Goal: Complete application form

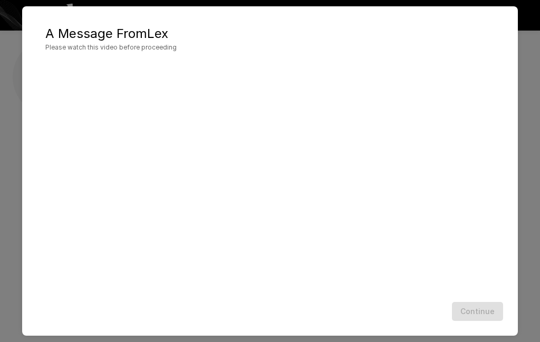
click at [65, 298] on div "Continue" at bounding box center [270, 312] width 474 height 28
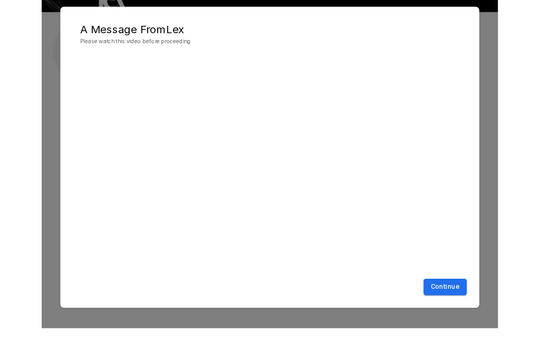
scroll to position [16, 0]
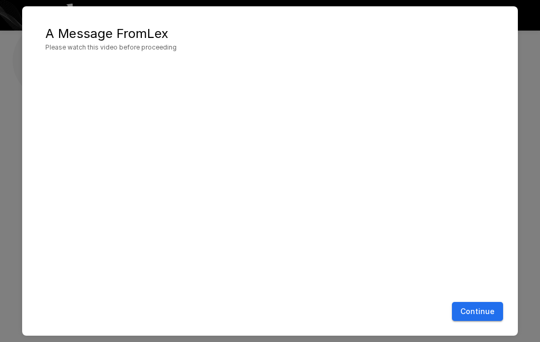
click at [484, 315] on button "Continue" at bounding box center [477, 311] width 51 height 19
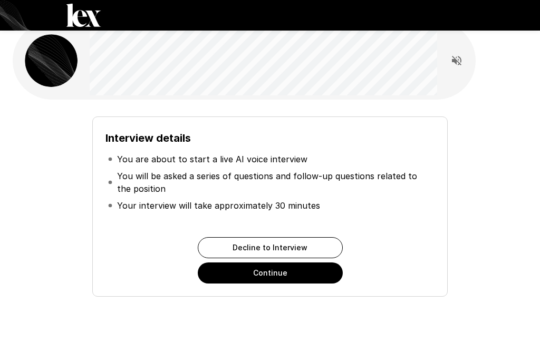
click at [260, 278] on button "Continue" at bounding box center [270, 272] width 145 height 21
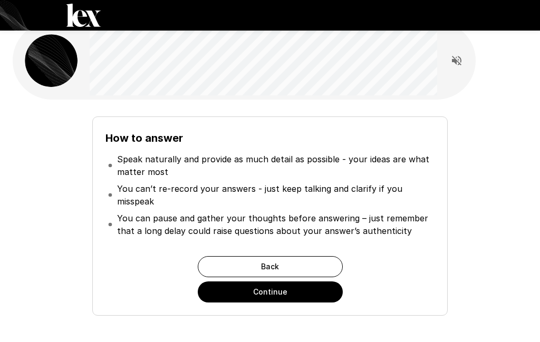
click at [270, 293] on button "Continue" at bounding box center [270, 291] width 145 height 21
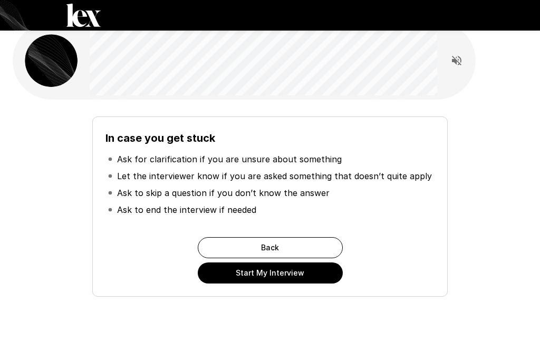
click at [266, 279] on button "Start My Interview" at bounding box center [270, 272] width 145 height 21
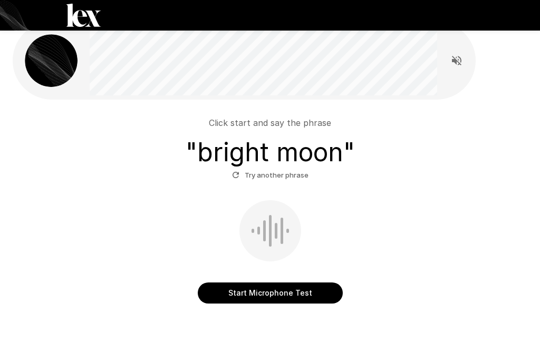
click at [270, 298] on button "Start Microphone Test" at bounding box center [270, 292] width 145 height 21
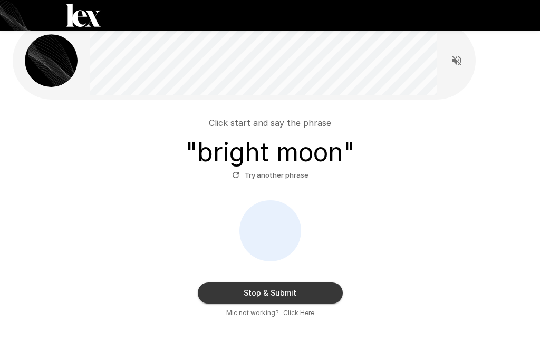
click at [274, 297] on button "Stop & Submit" at bounding box center [270, 292] width 145 height 21
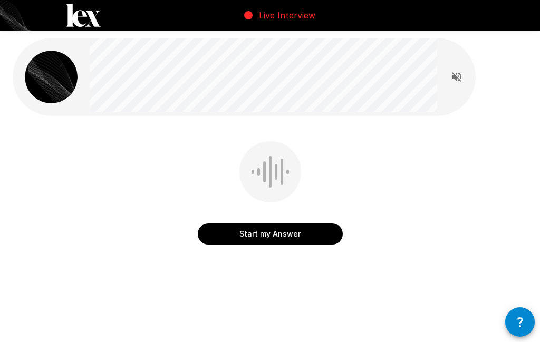
click at [273, 177] on div at bounding box center [270, 171] width 62 height 61
click at [270, 243] on button "Start my Answer" at bounding box center [270, 233] width 145 height 21
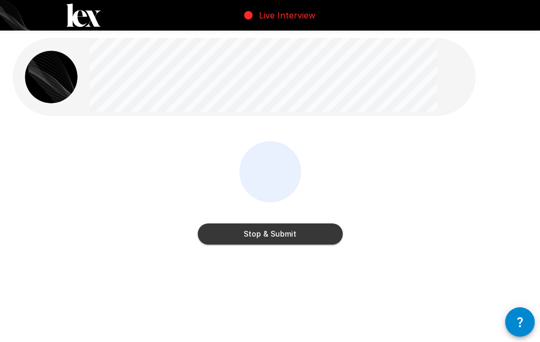
click at [269, 240] on button "Stop & Submit" at bounding box center [270, 233] width 145 height 21
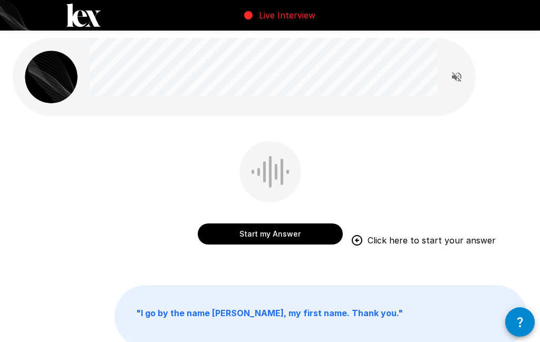
click at [278, 237] on button "Start my Answer" at bounding box center [270, 233] width 145 height 21
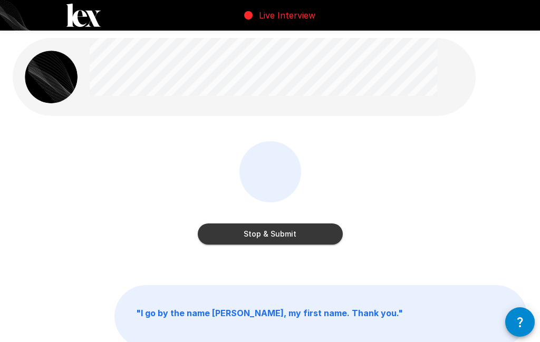
click at [276, 234] on button "Stop & Submit" at bounding box center [270, 233] width 145 height 21
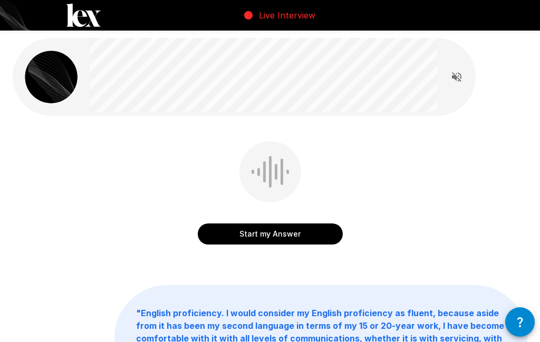
click at [279, 238] on button "Start my Answer" at bounding box center [270, 233] width 145 height 21
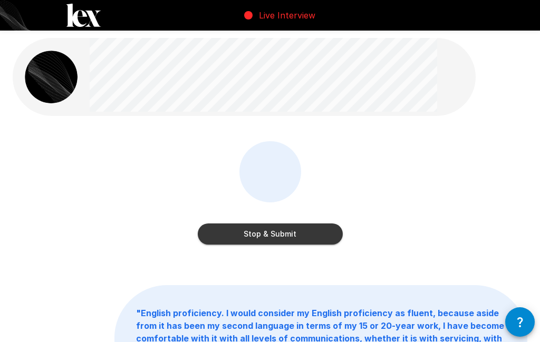
click at [265, 239] on button "Stop & Submit" at bounding box center [270, 233] width 145 height 21
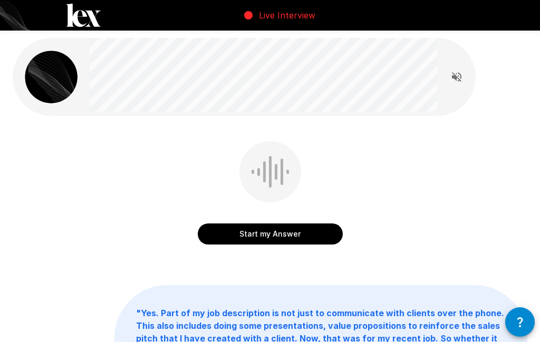
click at [269, 240] on button "Start my Answer" at bounding box center [270, 233] width 145 height 21
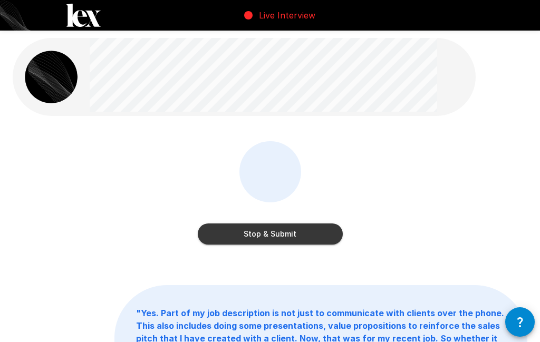
click at [243, 238] on button "Stop & Submit" at bounding box center [270, 233] width 145 height 21
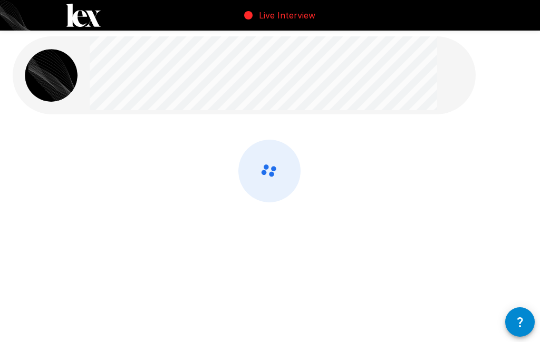
scroll to position [2, 0]
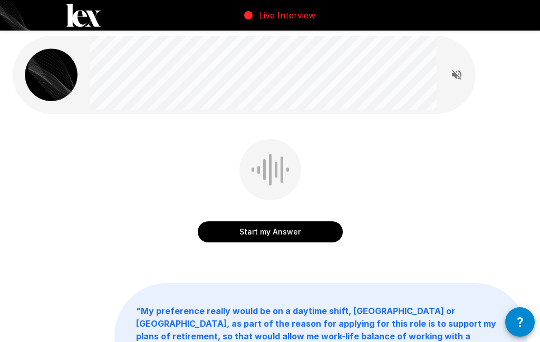
click at [276, 236] on button "Start my Answer" at bounding box center [270, 231] width 145 height 21
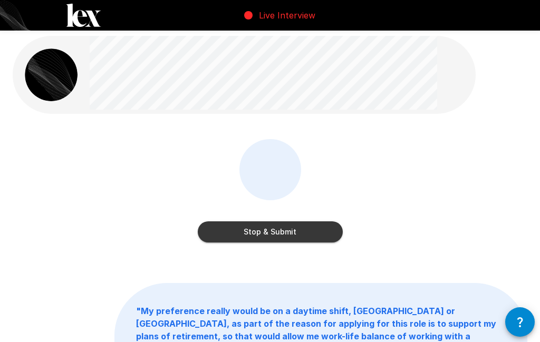
click at [214, 226] on button "Stop & Submit" at bounding box center [270, 231] width 145 height 21
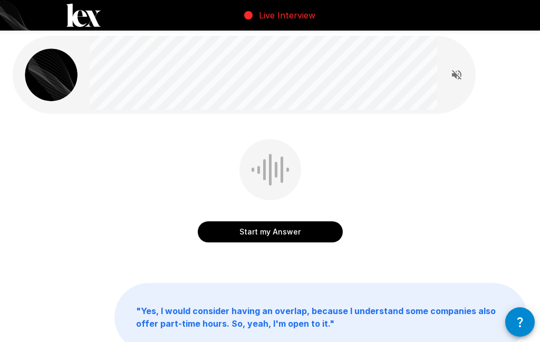
click at [259, 236] on button "Start my Answer" at bounding box center [270, 231] width 145 height 21
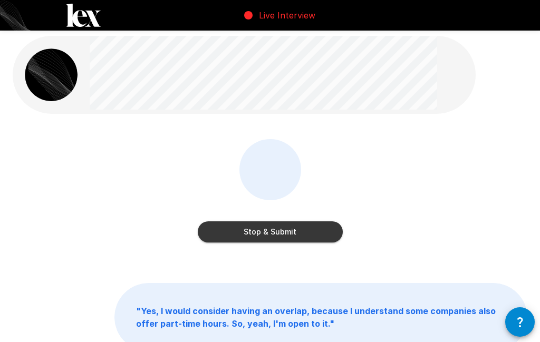
click at [277, 237] on button "Stop & Submit" at bounding box center [270, 231] width 145 height 21
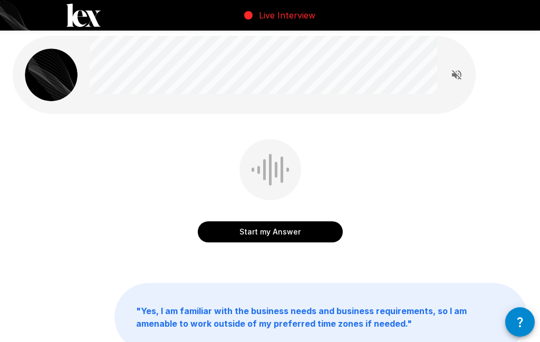
click at [276, 237] on button "Start my Answer" at bounding box center [270, 231] width 145 height 21
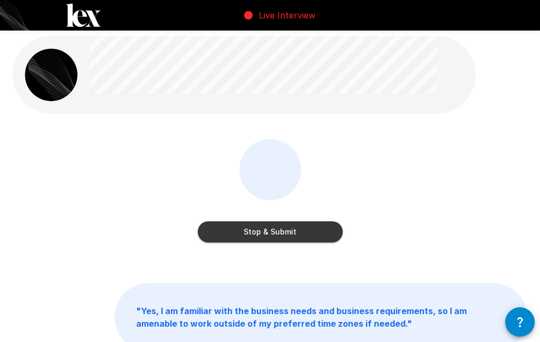
click at [253, 230] on button "Stop & Submit" at bounding box center [270, 231] width 145 height 21
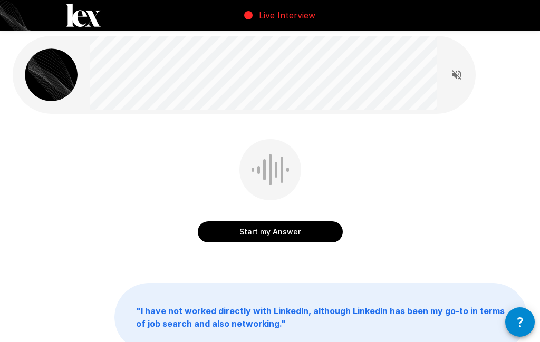
click at [260, 235] on button "Start my Answer" at bounding box center [270, 231] width 145 height 21
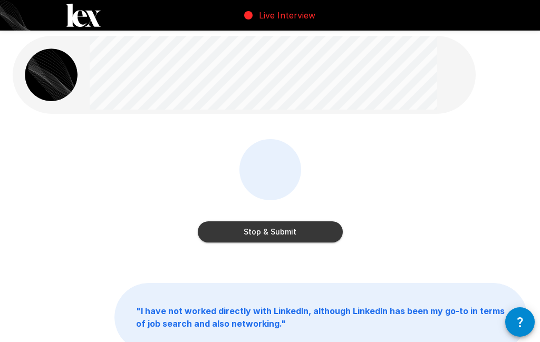
click at [263, 238] on button "Stop & Submit" at bounding box center [270, 231] width 145 height 21
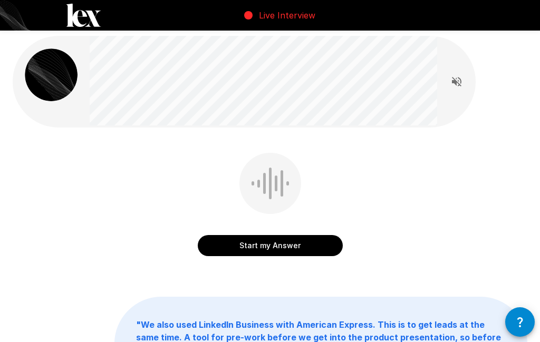
click at [269, 249] on button "Start my Answer" at bounding box center [270, 245] width 145 height 21
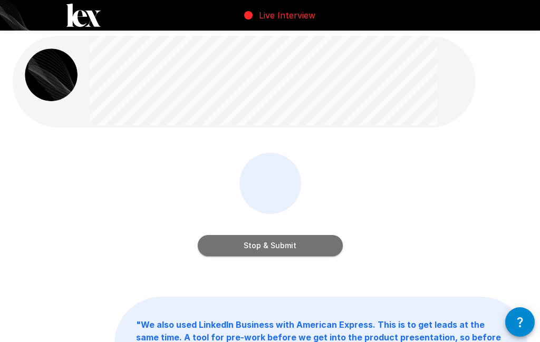
click at [269, 249] on button "Stop & Submit" at bounding box center [270, 245] width 145 height 21
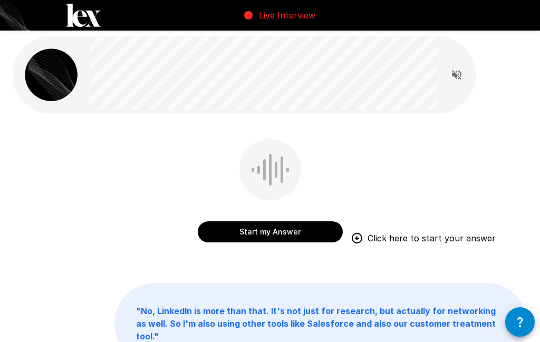
click at [271, 235] on button "Start my Answer" at bounding box center [270, 231] width 145 height 21
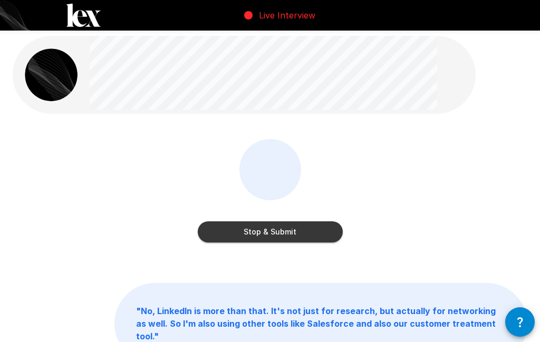
click at [279, 236] on button "Stop & Submit" at bounding box center [270, 231] width 145 height 21
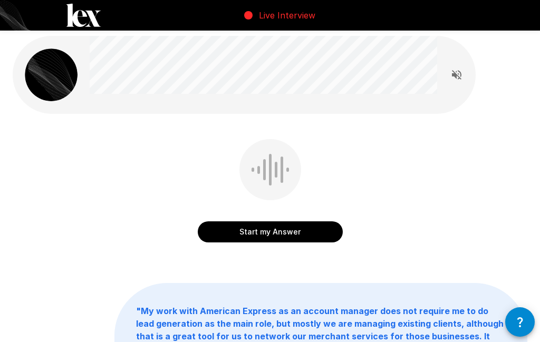
click at [269, 237] on button "Start my Answer" at bounding box center [270, 231] width 145 height 21
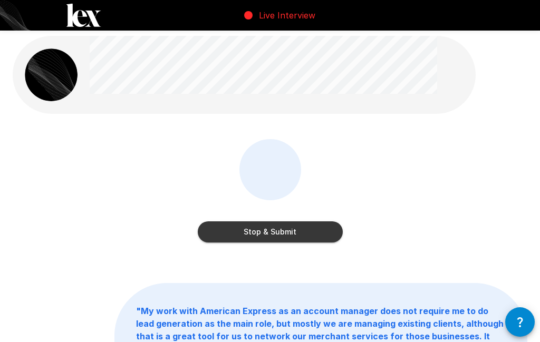
click at [276, 232] on button "Stop & Submit" at bounding box center [270, 231] width 145 height 21
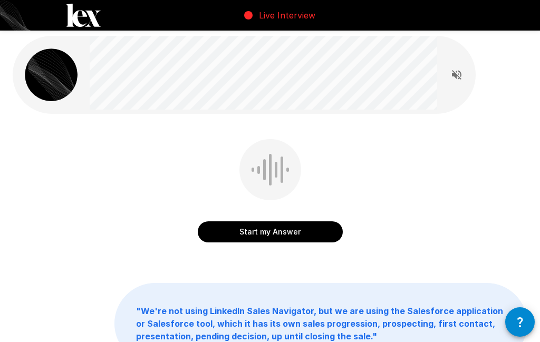
click at [262, 232] on button "Start my Answer" at bounding box center [270, 231] width 145 height 21
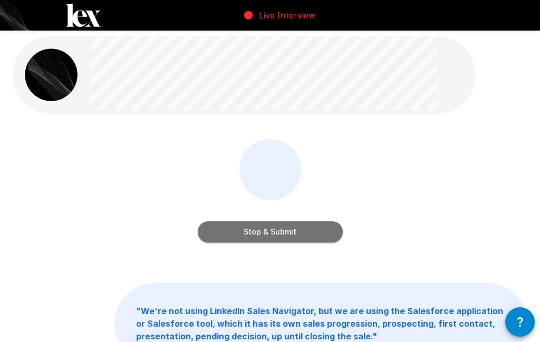
click at [216, 228] on button "Stop & Submit" at bounding box center [270, 231] width 145 height 21
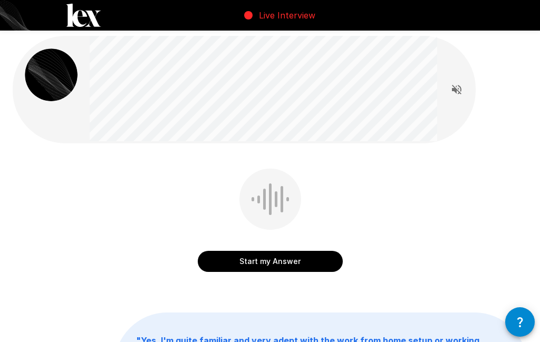
click at [277, 263] on button "Start my Answer" at bounding box center [270, 261] width 145 height 21
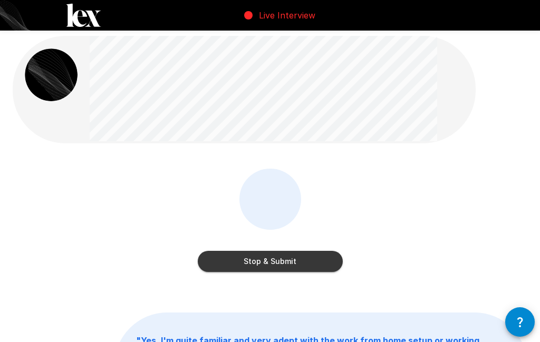
click at [266, 264] on button "Stop & Submit" at bounding box center [270, 261] width 145 height 21
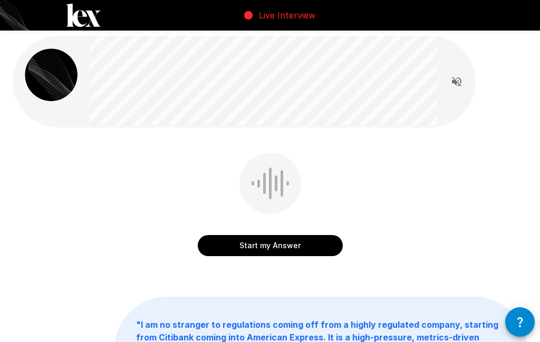
click at [275, 249] on button "Start my Answer" at bounding box center [270, 245] width 145 height 21
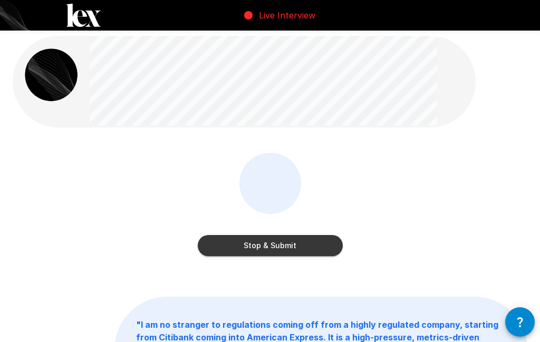
click at [270, 252] on button "Stop & Submit" at bounding box center [270, 245] width 145 height 21
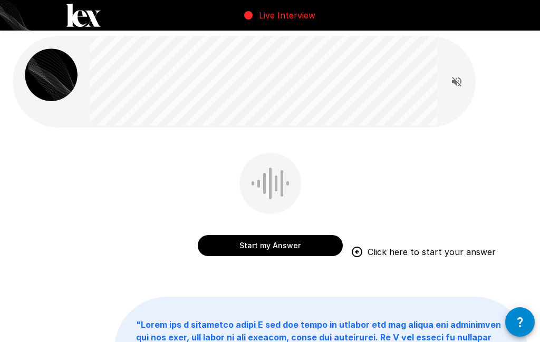
click at [263, 246] on button "Start my Answer" at bounding box center [270, 245] width 145 height 21
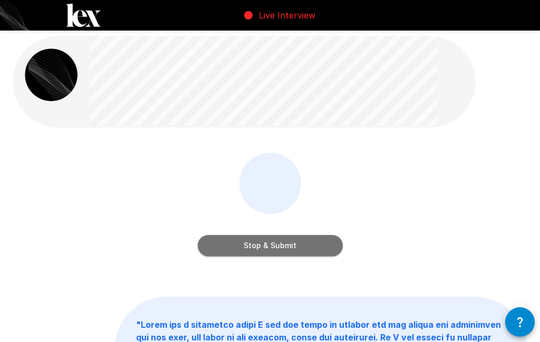
click at [295, 254] on button "Stop & Submit" at bounding box center [270, 245] width 145 height 21
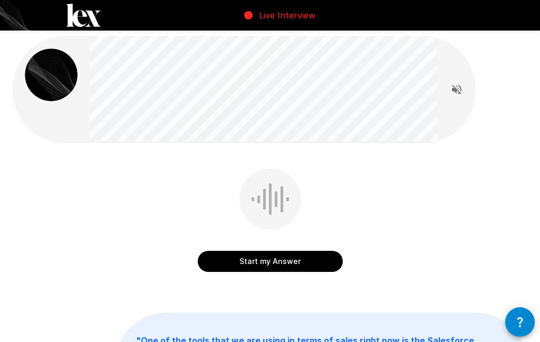
click at [287, 260] on button "Start my Answer" at bounding box center [270, 261] width 145 height 21
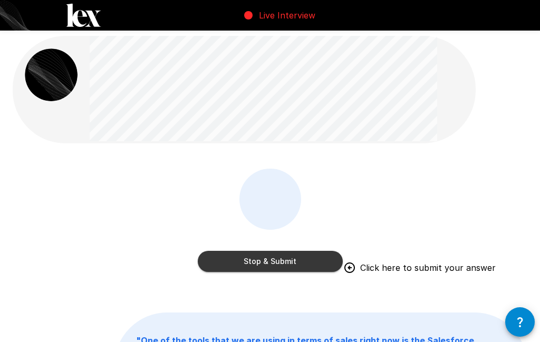
click at [289, 260] on button "Stop & Submit" at bounding box center [270, 261] width 145 height 21
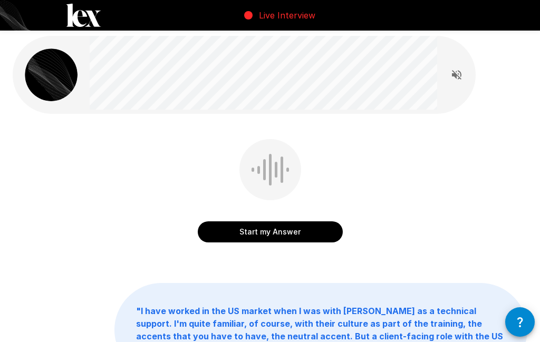
click at [261, 233] on button "Start my Answer" at bounding box center [270, 231] width 145 height 21
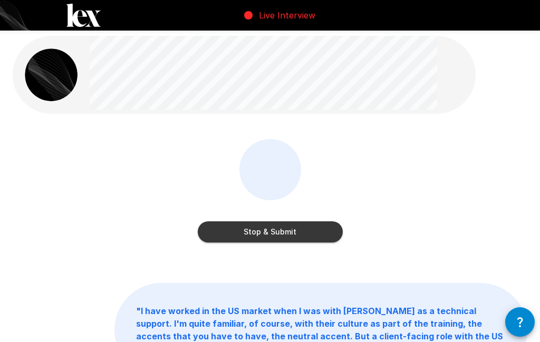
click at [265, 236] on button "Stop & Submit" at bounding box center [270, 231] width 145 height 21
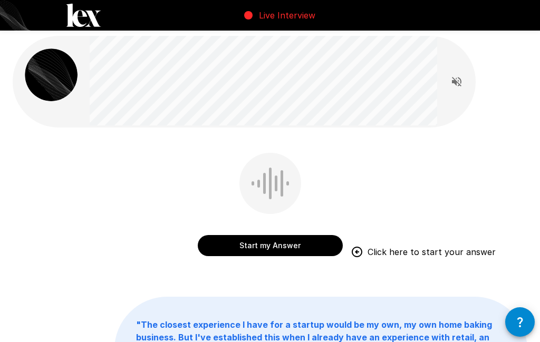
click at [265, 245] on button "Start my Answer" at bounding box center [270, 245] width 145 height 21
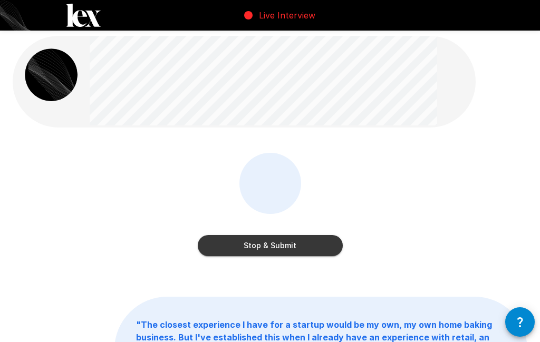
click at [278, 245] on button "Stop & Submit" at bounding box center [270, 245] width 145 height 21
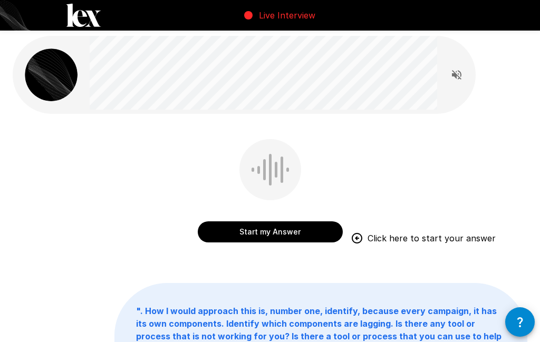
click at [276, 236] on button "Start my Answer" at bounding box center [270, 231] width 145 height 21
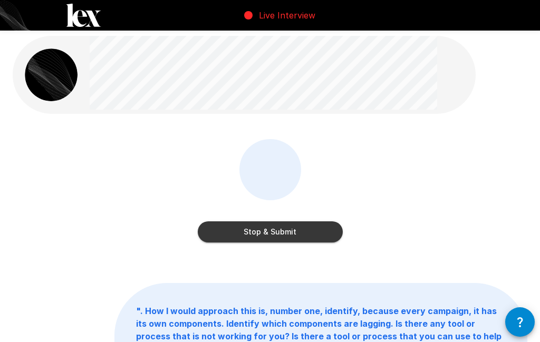
click at [177, 275] on div "Stop & Submit " . How I would approach this is, number one, identify, because e…" at bounding box center [270, 255] width 540 height 514
click at [272, 230] on button "Stop & Submit" at bounding box center [270, 231] width 145 height 21
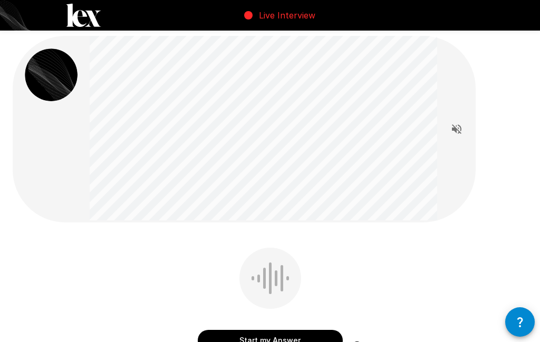
click at [304, 336] on button "Start my Answer" at bounding box center [270, 340] width 145 height 21
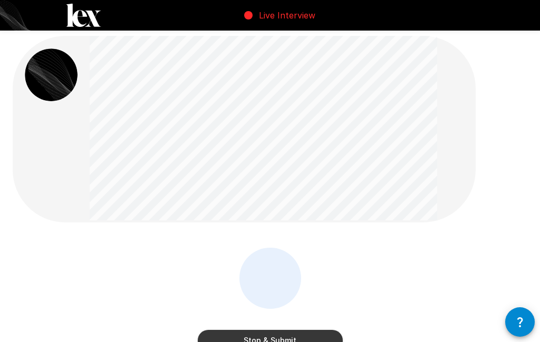
click at [294, 337] on button "Stop & Submit" at bounding box center [270, 340] width 145 height 21
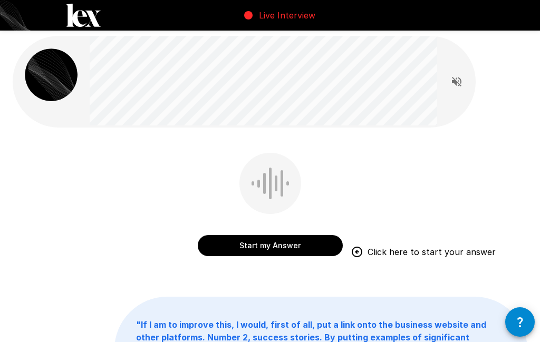
click at [263, 243] on button "Start my Answer" at bounding box center [270, 245] width 145 height 21
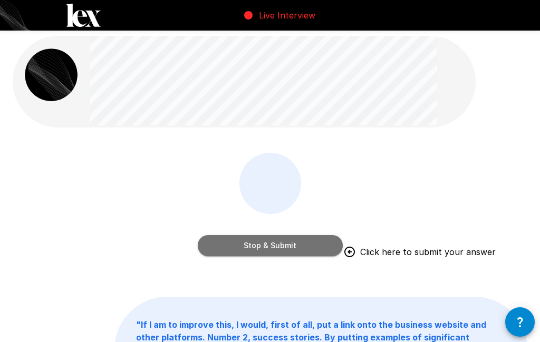
click at [266, 247] on button "Stop & Submit" at bounding box center [270, 245] width 145 height 21
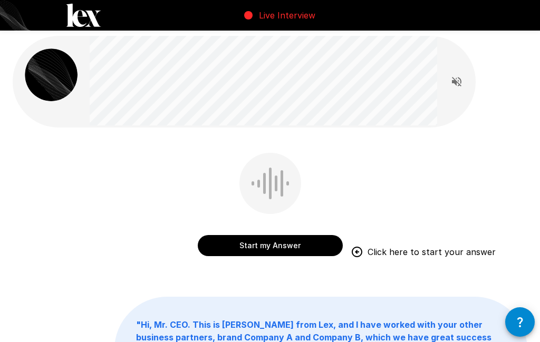
click at [265, 249] on button "Start my Answer" at bounding box center [270, 245] width 145 height 21
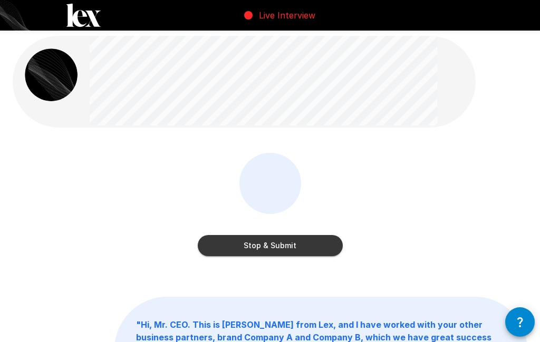
click at [270, 249] on button "Stop & Submit" at bounding box center [270, 245] width 145 height 21
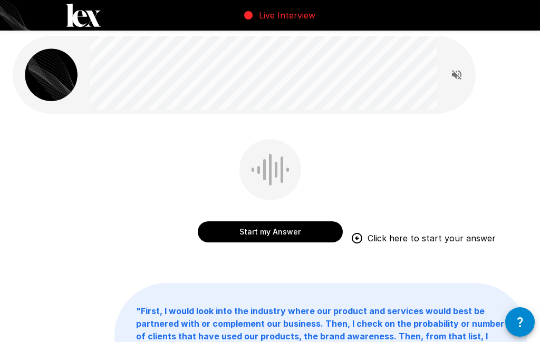
click at [273, 233] on button "Start my Answer" at bounding box center [270, 231] width 145 height 21
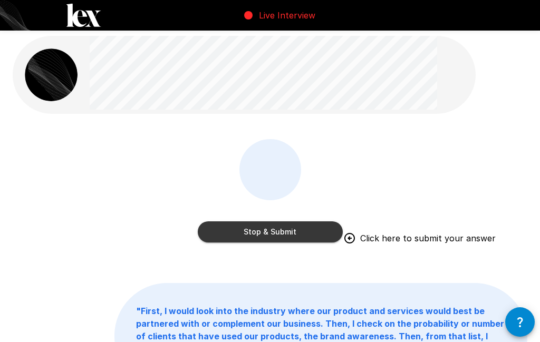
click at [276, 230] on button "Stop & Submit" at bounding box center [270, 231] width 145 height 21
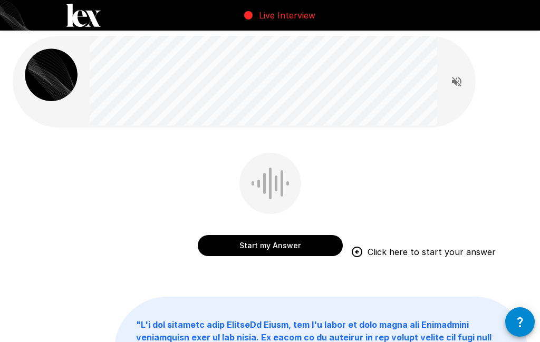
click at [269, 243] on button "Start my Answer" at bounding box center [270, 245] width 145 height 21
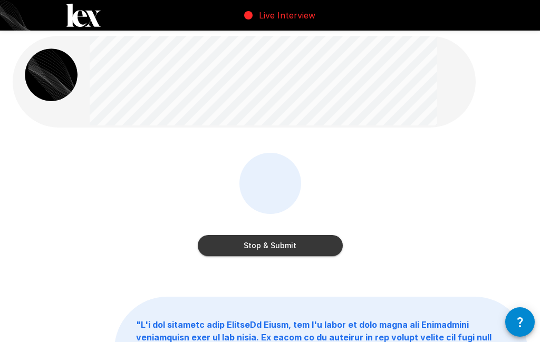
click at [283, 246] on button "Stop & Submit" at bounding box center [270, 245] width 145 height 21
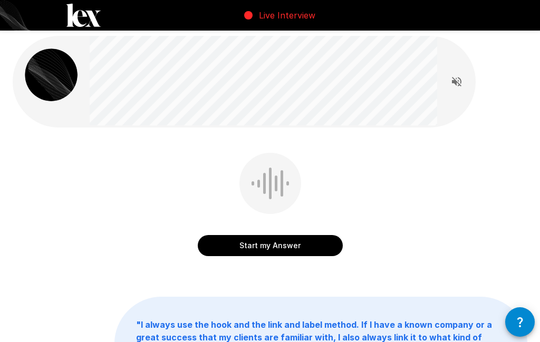
click at [283, 246] on button "Start my Answer" at bounding box center [270, 245] width 145 height 21
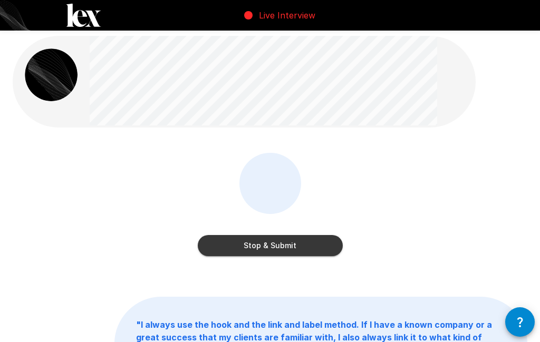
click at [284, 246] on button "Stop & Submit" at bounding box center [270, 245] width 145 height 21
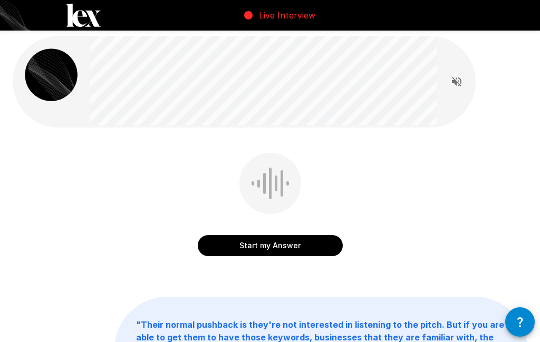
click at [274, 249] on button "Start my Answer" at bounding box center [270, 245] width 145 height 21
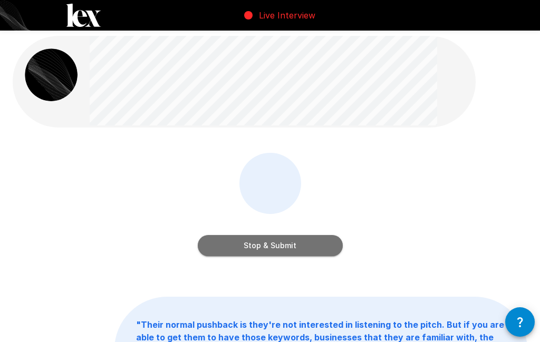
click at [283, 242] on button "Stop & Submit" at bounding box center [270, 245] width 145 height 21
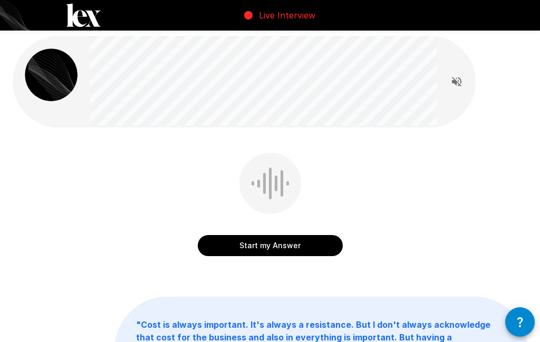
click at [272, 249] on button "Start my Answer" at bounding box center [270, 245] width 145 height 21
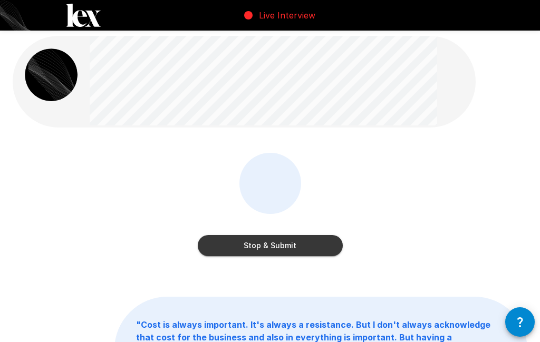
click at [270, 248] on button "Stop & Submit" at bounding box center [270, 245] width 145 height 21
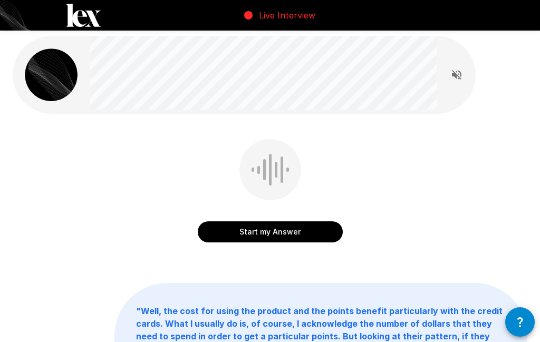
click at [269, 238] on button "Start my Answer" at bounding box center [270, 231] width 145 height 21
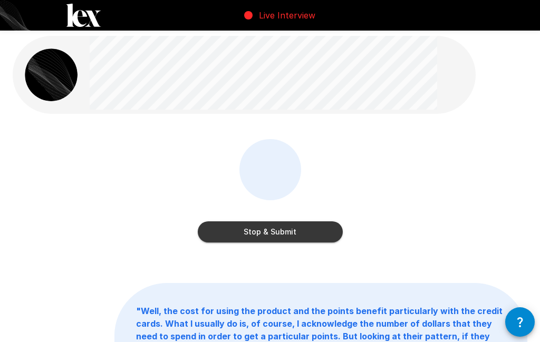
click at [269, 231] on button "Stop & Submit" at bounding box center [270, 231] width 145 height 21
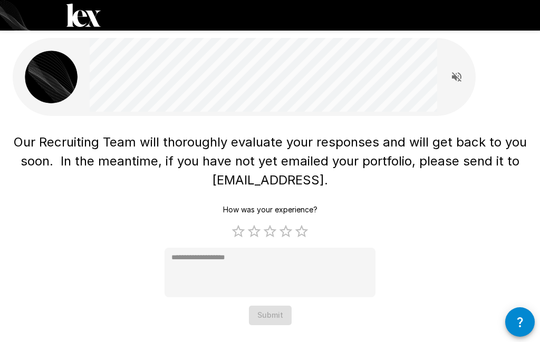
scroll to position [0, 0]
click at [305, 227] on label "5 Stars" at bounding box center [302, 231] width 16 height 16
type textarea "*"
click at [271, 319] on button "Submit" at bounding box center [270, 315] width 43 height 19
